Goal: Task Accomplishment & Management: Use online tool/utility

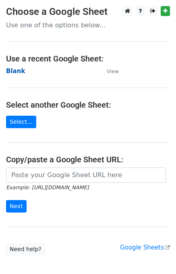
click at [9, 71] on strong "Blank" at bounding box center [15, 71] width 19 height 7
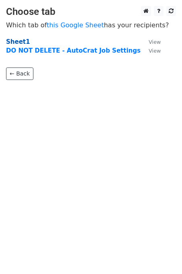
click at [18, 41] on strong "Sheet1" at bounding box center [18, 41] width 24 height 7
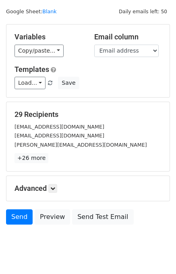
scroll to position [23, 0]
